Goal: Task Accomplishment & Management: Manage account settings

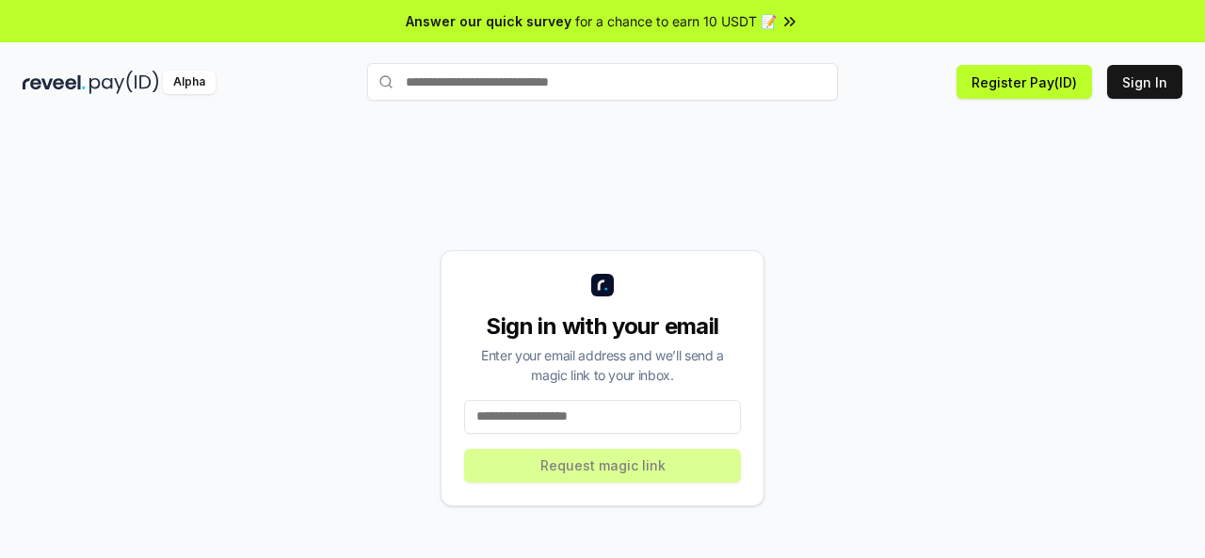
click at [495, 419] on input at bounding box center [602, 417] width 277 height 34
type input "**********"
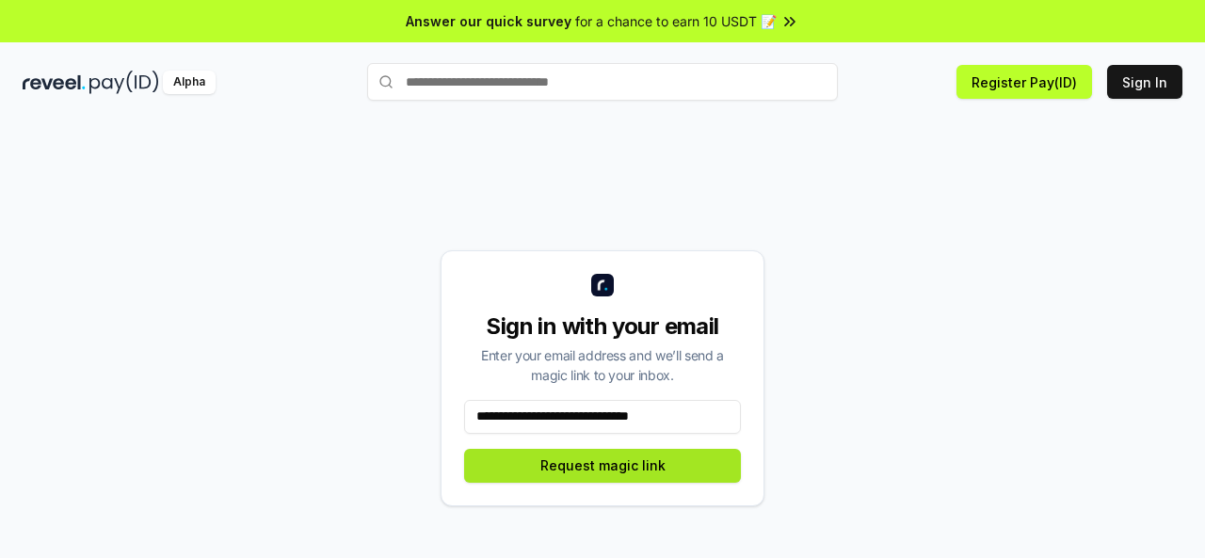
click at [567, 464] on button "Request magic link" at bounding box center [602, 466] width 277 height 34
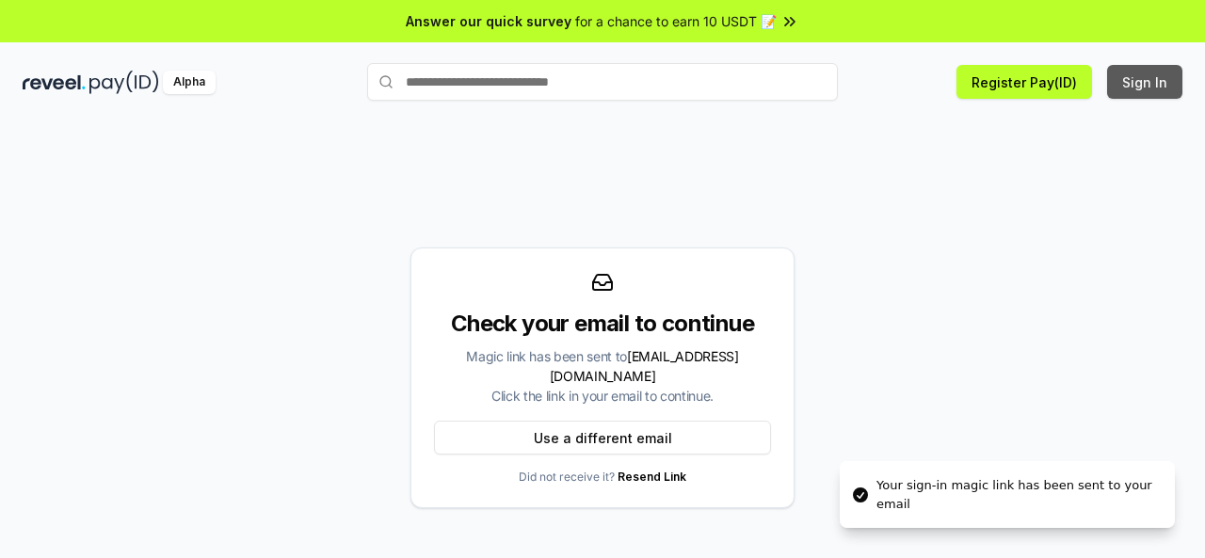
click at [1130, 90] on button "Sign In" at bounding box center [1144, 82] width 75 height 34
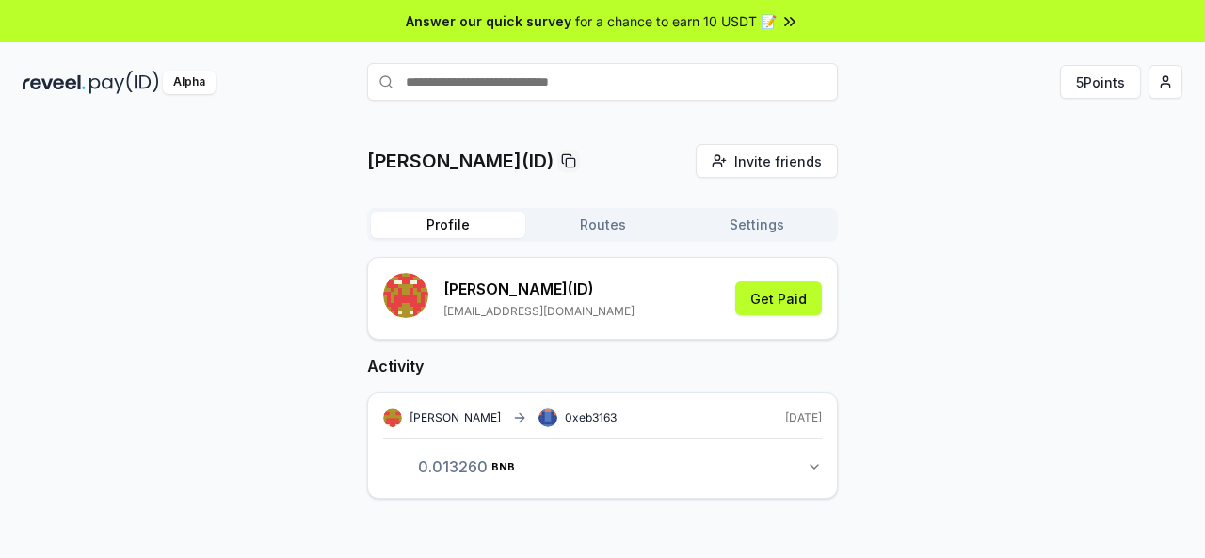
click at [1096, 203] on div "abdulrehman(ID) Invite friends Invite Profile Routes Settings abdulrehman (ID) …" at bounding box center [603, 336] width 1160 height 385
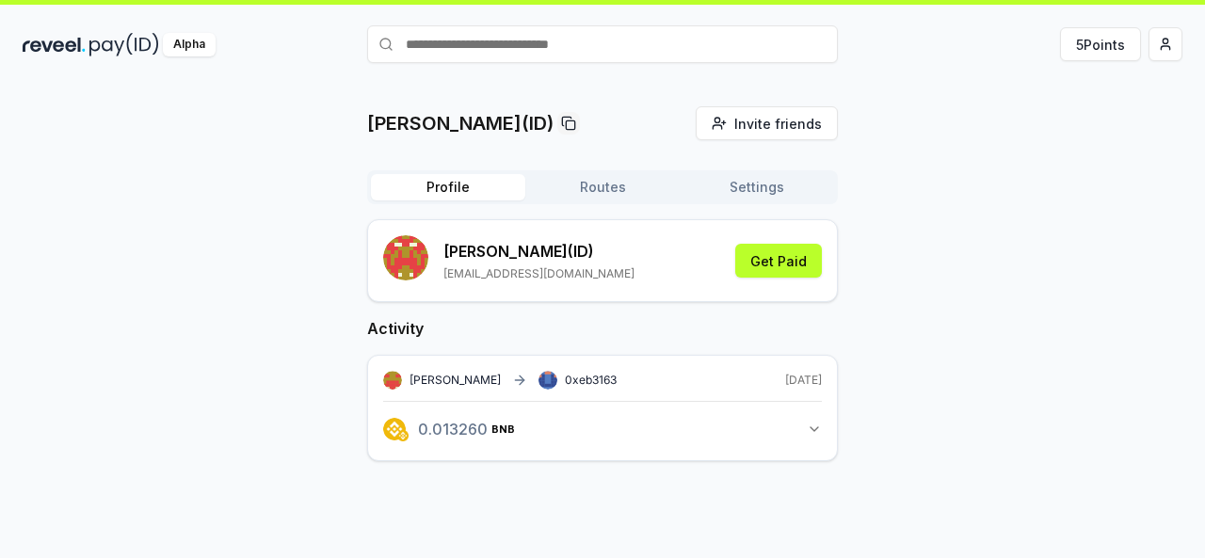
scroll to position [54, 0]
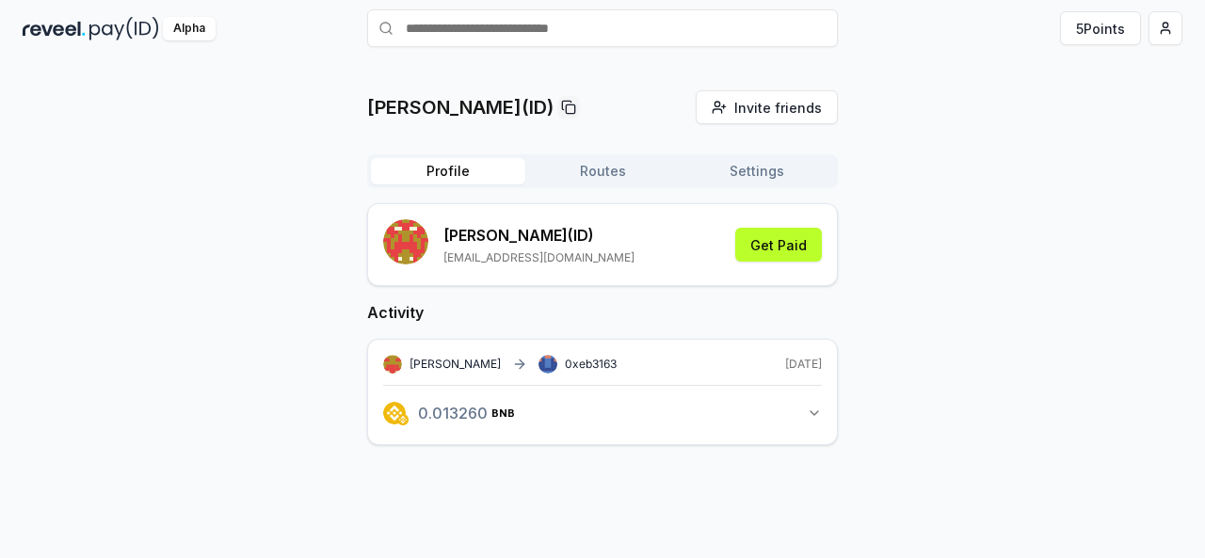
click at [812, 406] on icon "button" at bounding box center [814, 413] width 15 height 15
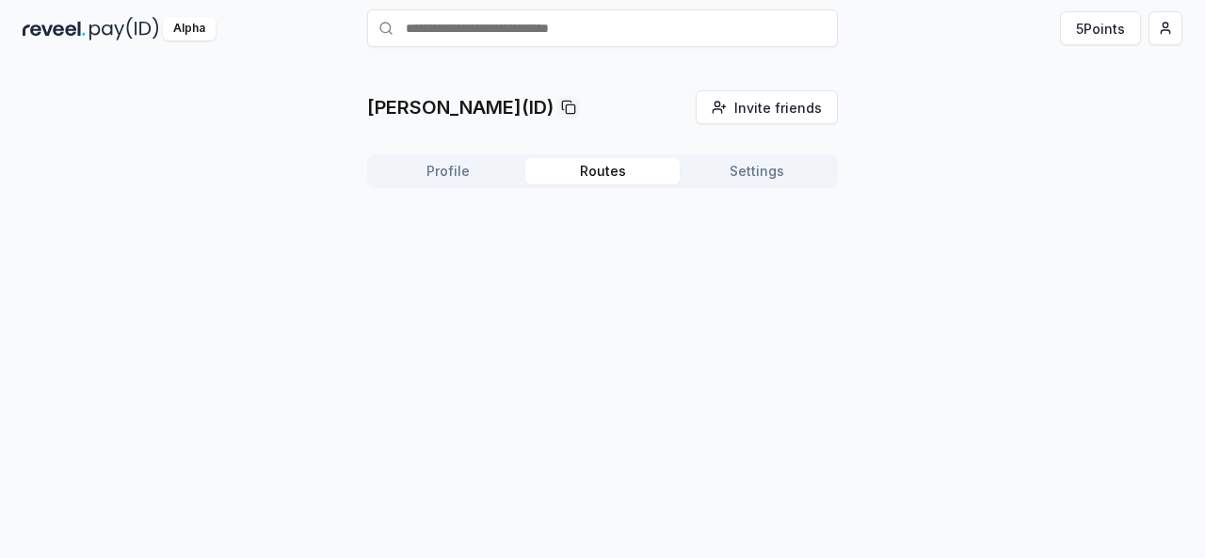
click at [623, 170] on button "Routes" at bounding box center [602, 171] width 154 height 26
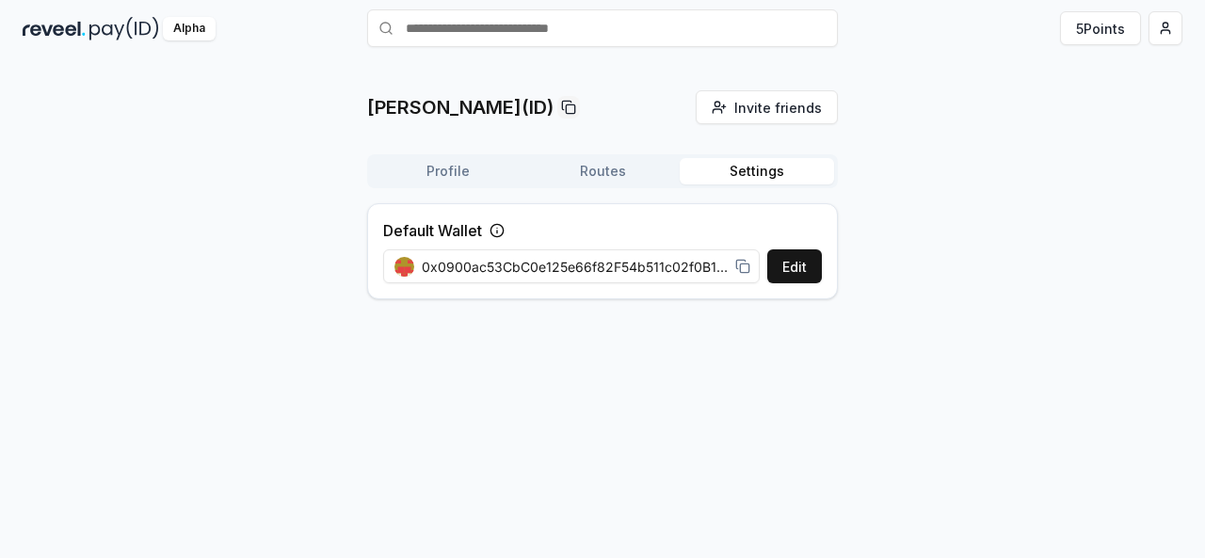
click at [743, 166] on button "Settings" at bounding box center [757, 171] width 154 height 26
click at [484, 174] on button "Profile" at bounding box center [448, 171] width 154 height 26
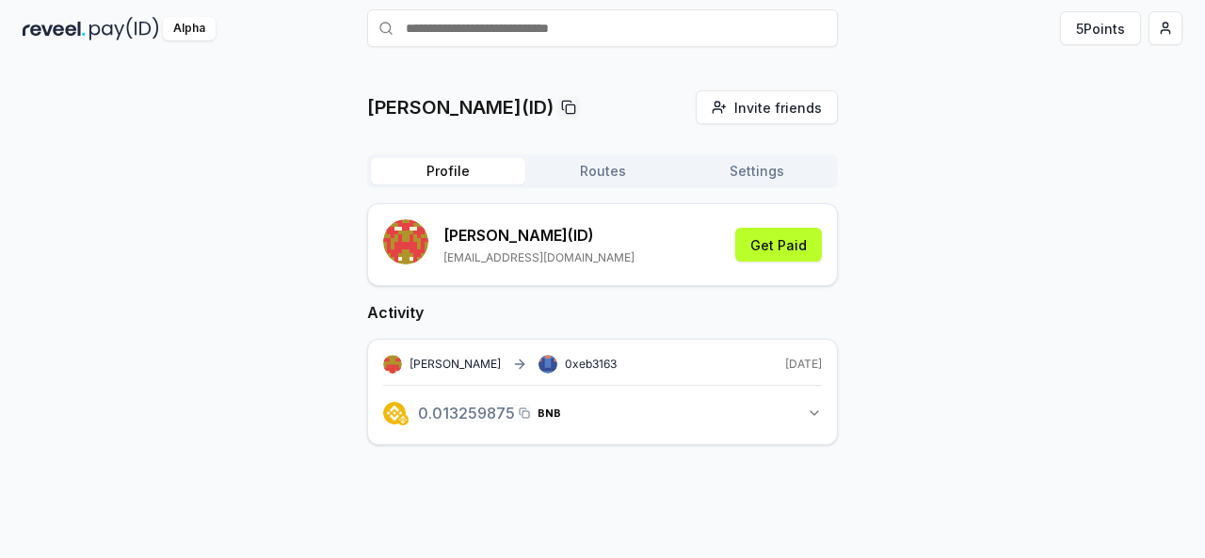
click at [475, 416] on span "0.013259875 BNB" at bounding box center [489, 413] width 143 height 15
click at [819, 418] on icon "button" at bounding box center [814, 413] width 15 height 15
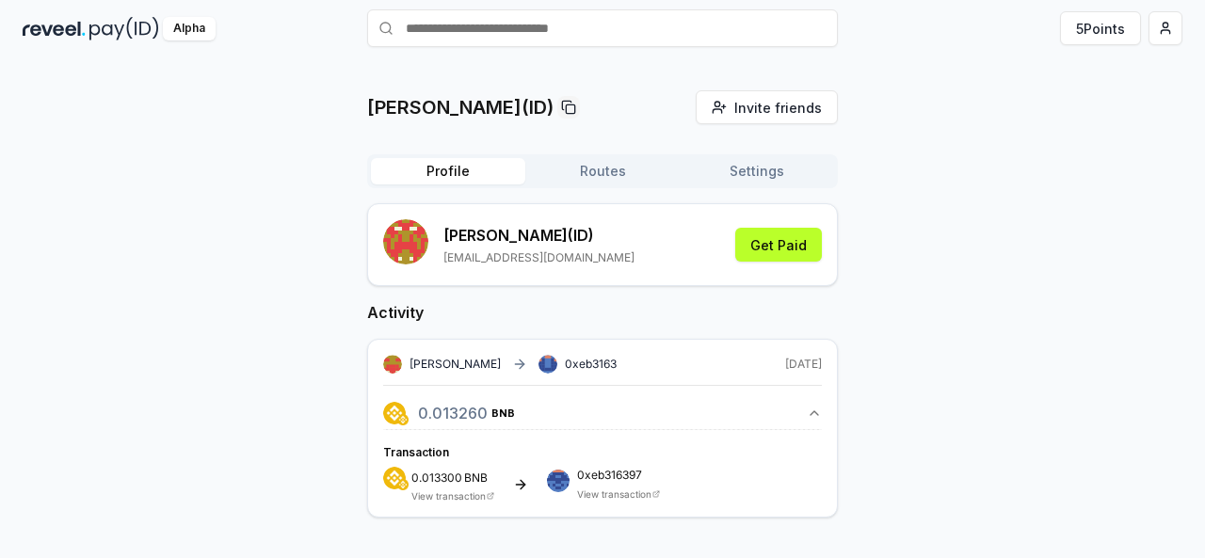
click at [558, 161] on button "Routes" at bounding box center [602, 171] width 154 height 26
click at [408, 167] on button "Profile" at bounding box center [448, 171] width 154 height 26
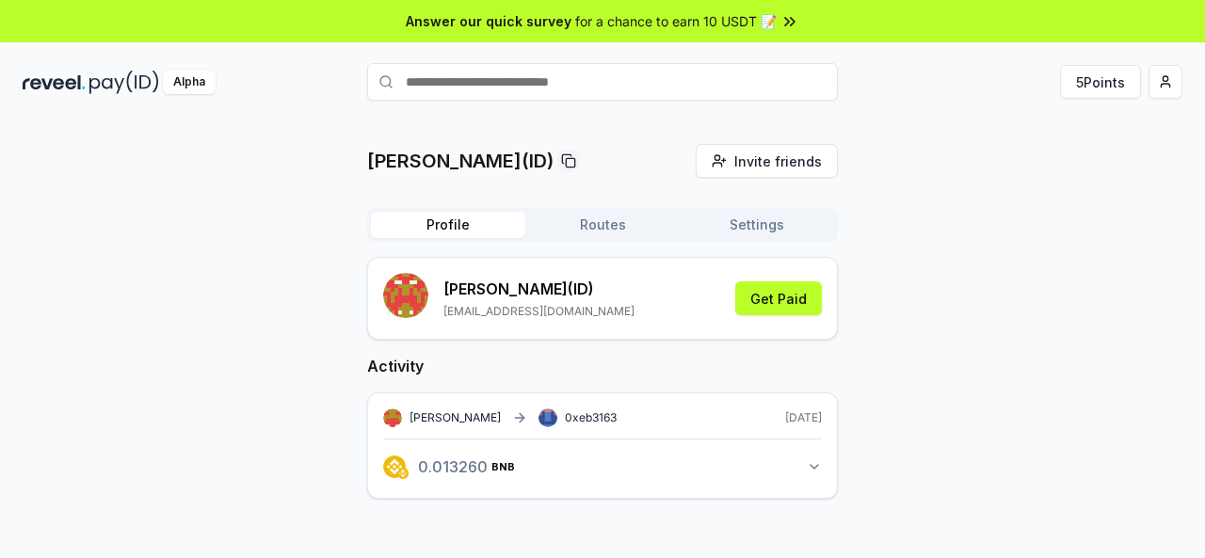
click at [626, 194] on div "abdulrehman(ID) Invite friends Invite Profile Routes Settings abdulrehman (ID) …" at bounding box center [602, 336] width 471 height 385
click at [603, 234] on button "Routes" at bounding box center [602, 225] width 154 height 26
click at [484, 226] on button "Profile" at bounding box center [448, 225] width 154 height 26
click at [782, 297] on button "Get Paid" at bounding box center [778, 299] width 87 height 34
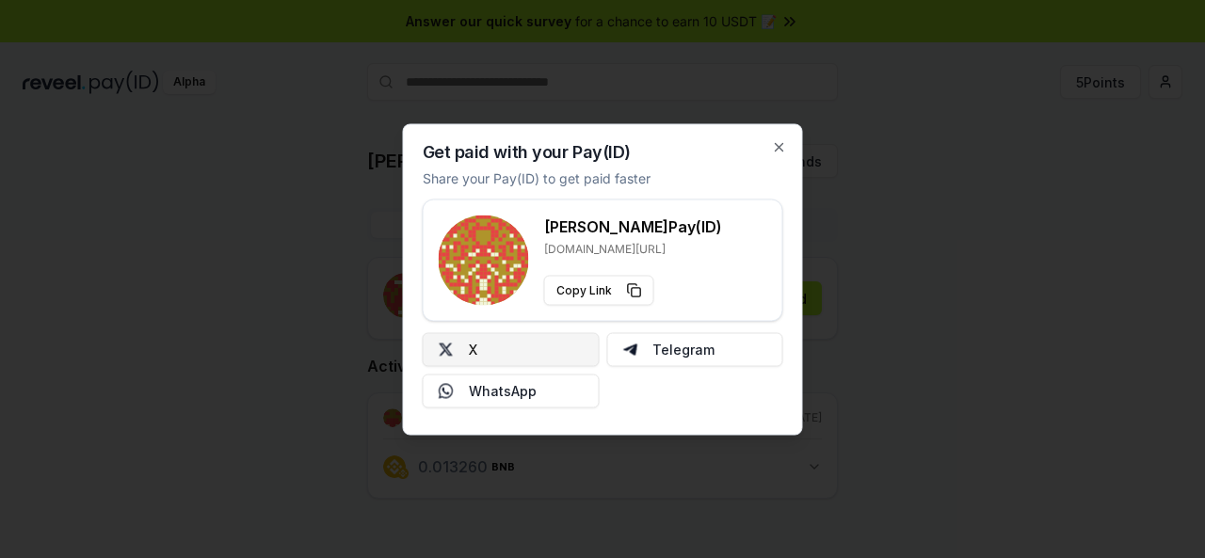
click at [510, 360] on button "X" at bounding box center [511, 349] width 177 height 34
click at [774, 148] on icon "button" at bounding box center [779, 146] width 15 height 15
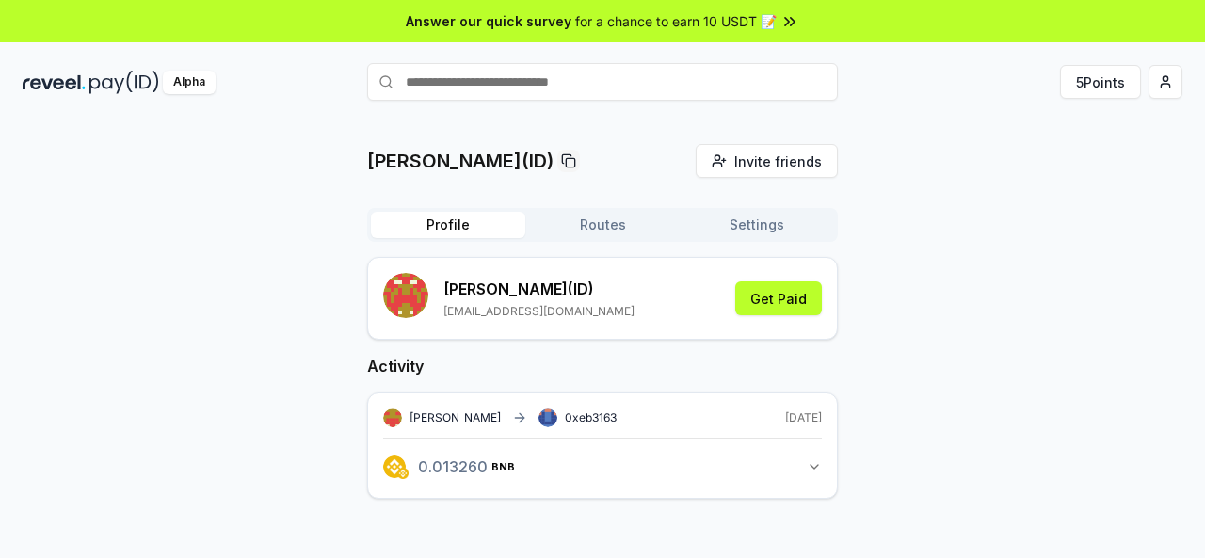
click at [390, 475] on img "button" at bounding box center [394, 467] width 23 height 23
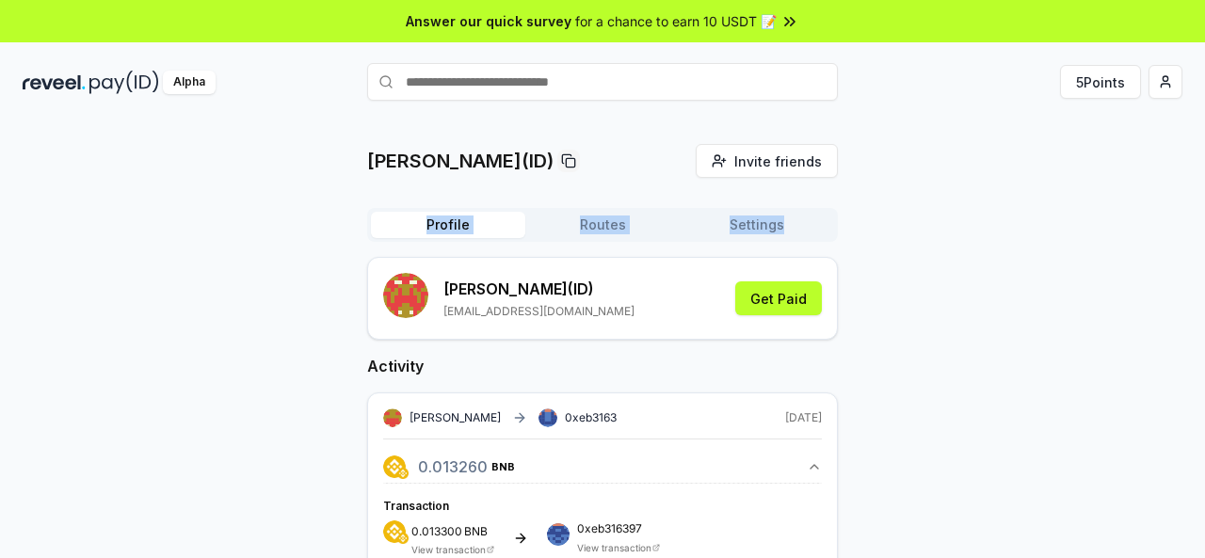
drag, startPoint x: 1204, startPoint y: 141, endPoint x: 1204, endPoint y: 204, distance: 63.1
click at [1204, 204] on div "abdulrehman(ID) Invite friends Invite Profile Routes Settings abdulrehman (ID) …" at bounding box center [602, 359] width 1205 height 506
click at [970, 311] on div "abdulrehman(ID) Invite friends Invite Profile Routes Settings abdulrehman (ID) …" at bounding box center [603, 373] width 1160 height 458
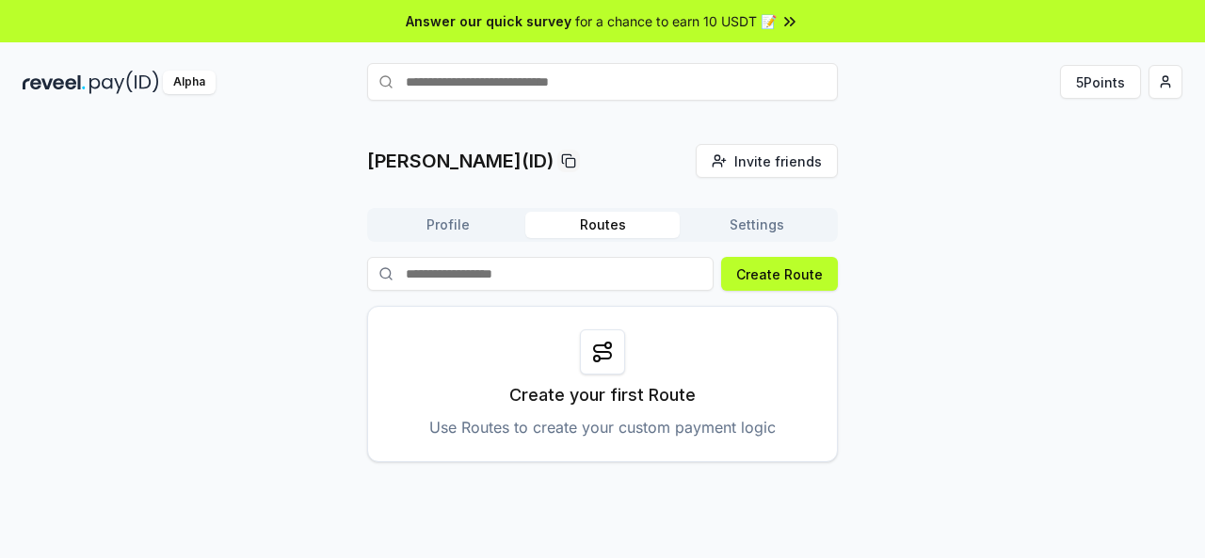
click at [586, 226] on button "Routes" at bounding box center [602, 225] width 154 height 26
click at [743, 231] on button "Settings" at bounding box center [757, 225] width 154 height 26
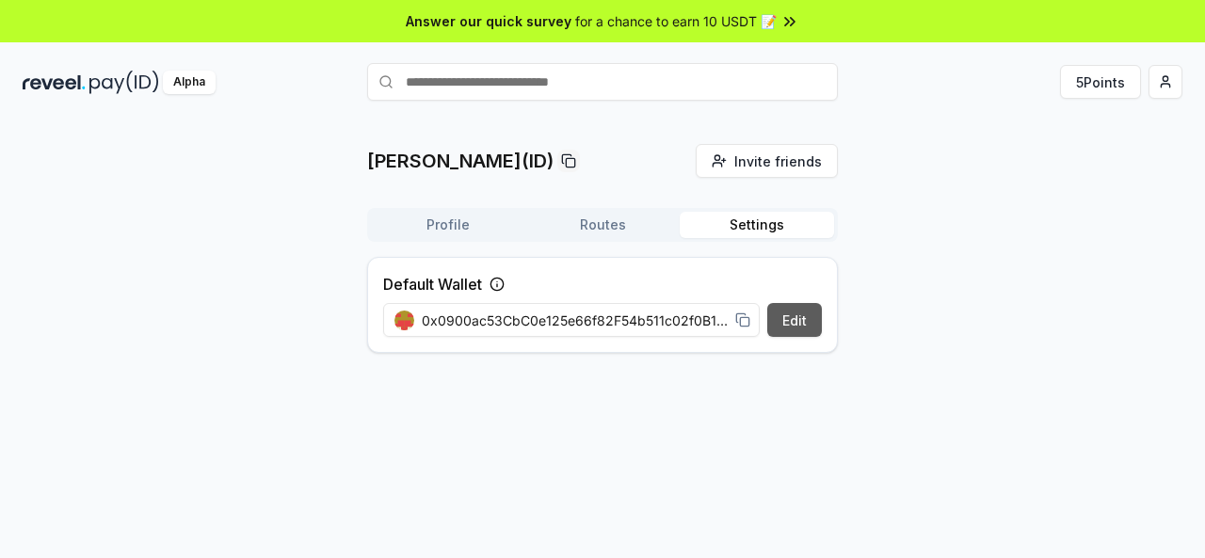
click at [783, 330] on button "Edit" at bounding box center [794, 320] width 55 height 34
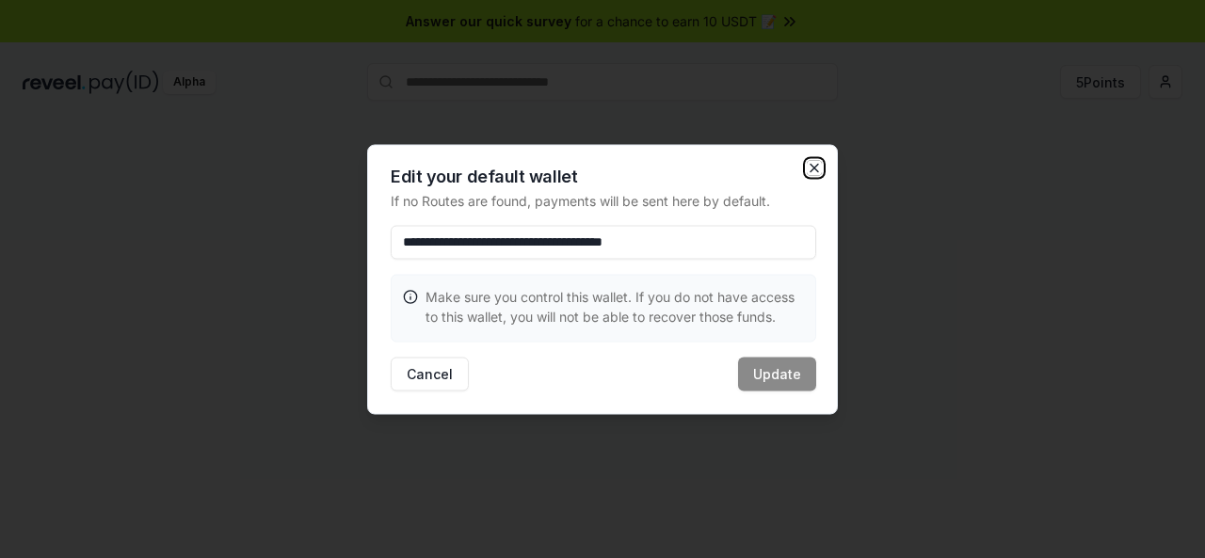
click at [819, 160] on icon "button" at bounding box center [814, 167] width 15 height 15
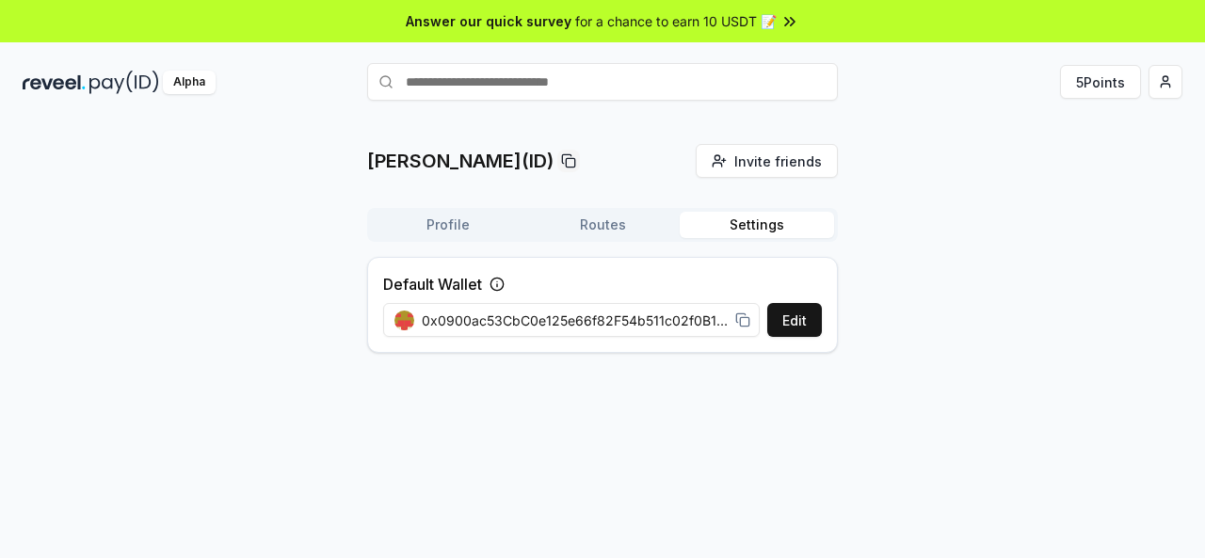
click at [740, 319] on rect at bounding box center [744, 321] width 8 height 8
click at [430, 214] on button "Profile" at bounding box center [448, 225] width 154 height 26
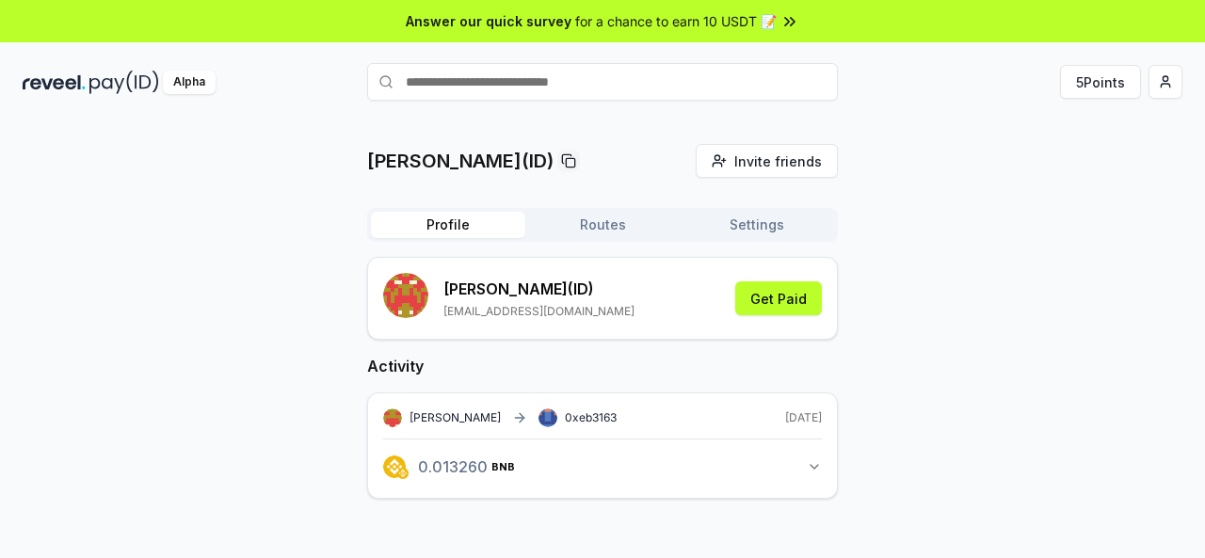
click at [752, 18] on span "for a chance to earn 10 USDT 📝" at bounding box center [675, 21] width 201 height 20
click at [523, 463] on icon "button" at bounding box center [524, 466] width 11 height 15
click at [574, 230] on button "Routes" at bounding box center [602, 225] width 154 height 26
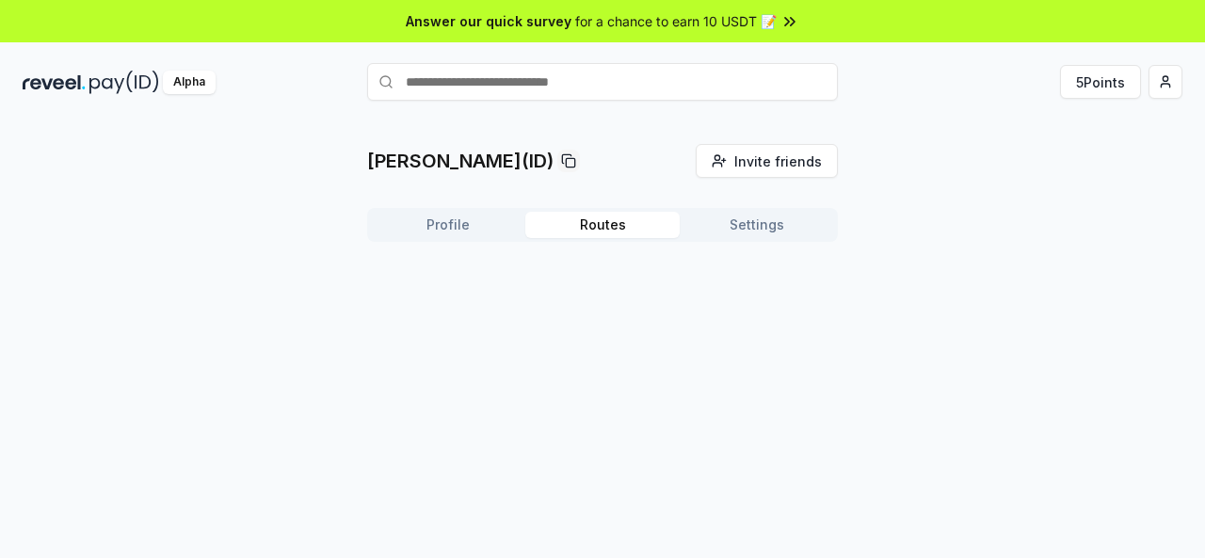
click at [764, 213] on button "Settings" at bounding box center [757, 225] width 154 height 26
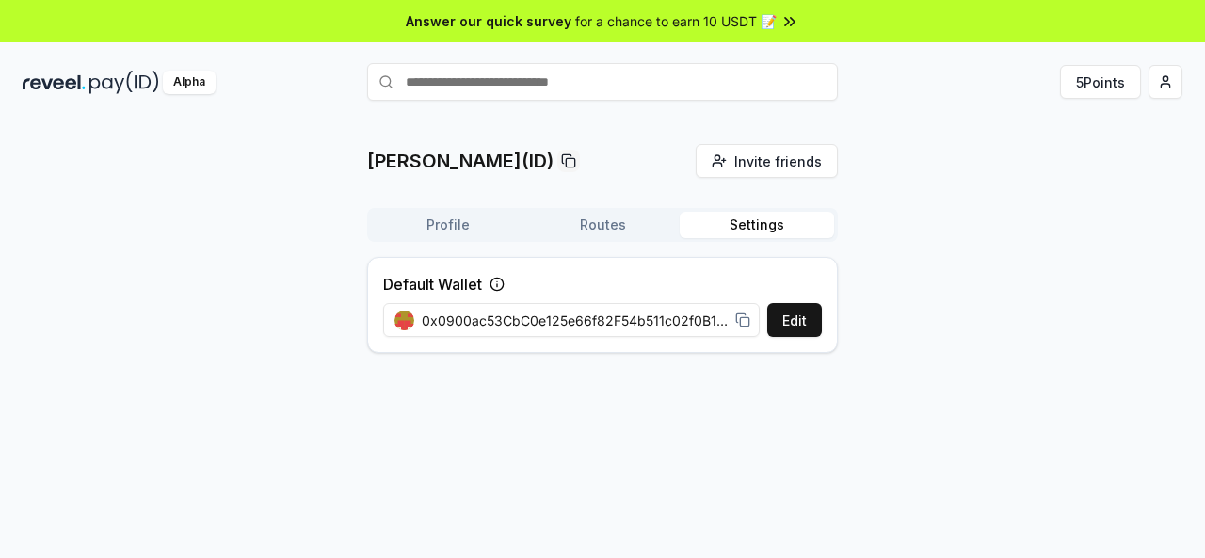
click at [738, 322] on icon at bounding box center [740, 318] width 8 height 8
click at [575, 327] on span "0x0900ac53CbC0e125e66f82F54b511c02f0B1D2e6" at bounding box center [575, 321] width 306 height 20
click at [1149, 84] on html "Answer our quick survey for a chance to earn 10 USDT 📝 Alpha 5 Points abdulrehm…" at bounding box center [602, 279] width 1205 height 558
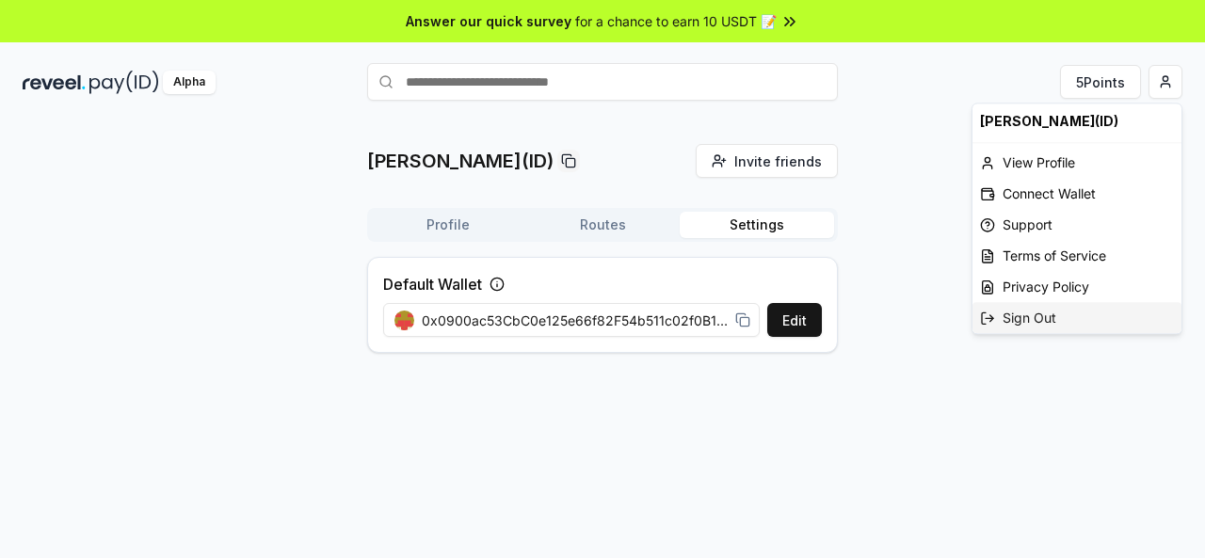
click at [1013, 330] on div "Sign Out" at bounding box center [1077, 317] width 209 height 31
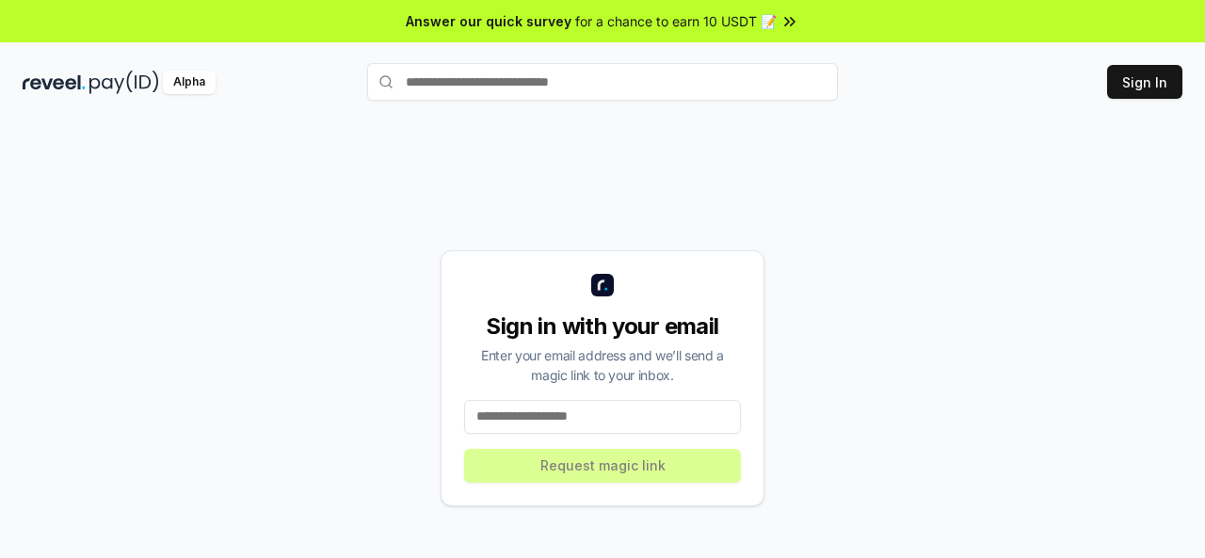
click at [588, 458] on div "Sign in with your email Enter your email address and we’ll send a magic link to…" at bounding box center [603, 378] width 324 height 256
click at [565, 414] on input at bounding box center [602, 417] width 277 height 34
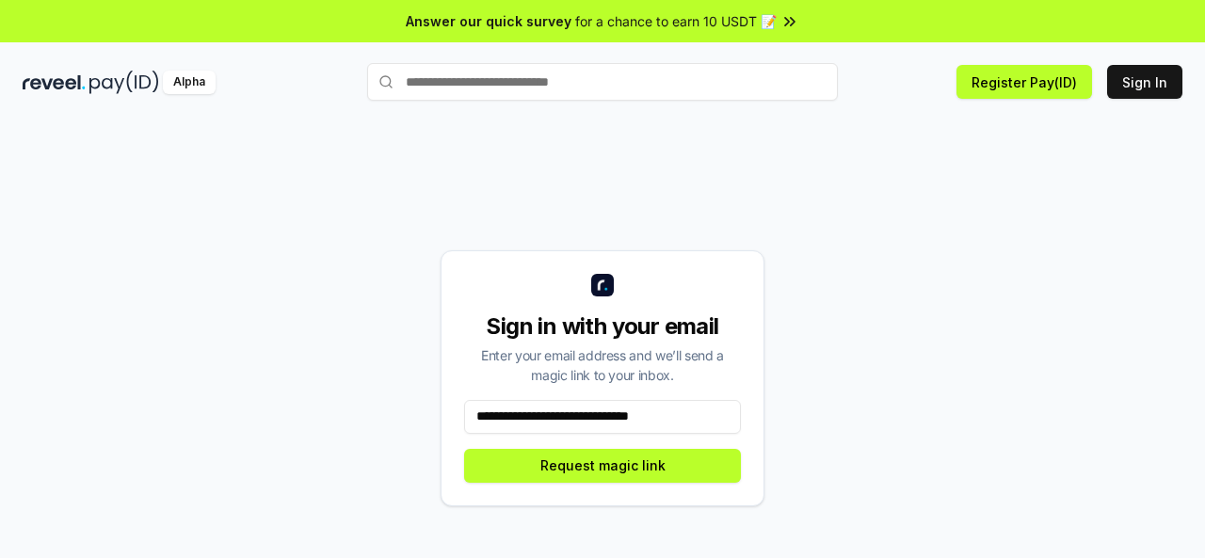
click at [635, 423] on input "**********" at bounding box center [602, 417] width 277 height 34
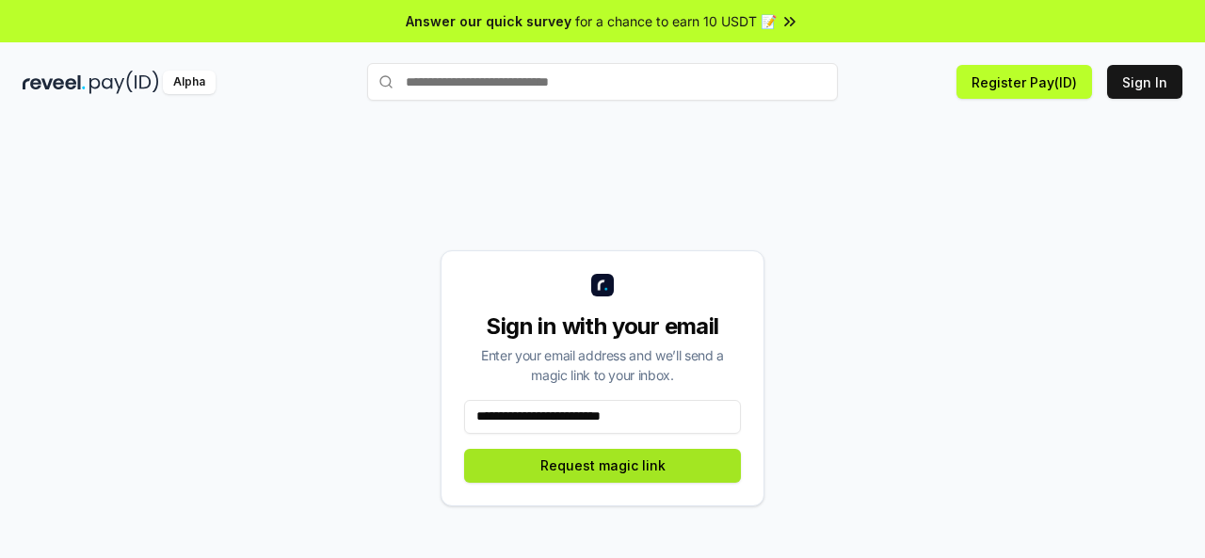
type input "**********"
click at [656, 471] on button "Request magic link" at bounding box center [602, 466] width 277 height 34
